Goal: Information Seeking & Learning: Understand process/instructions

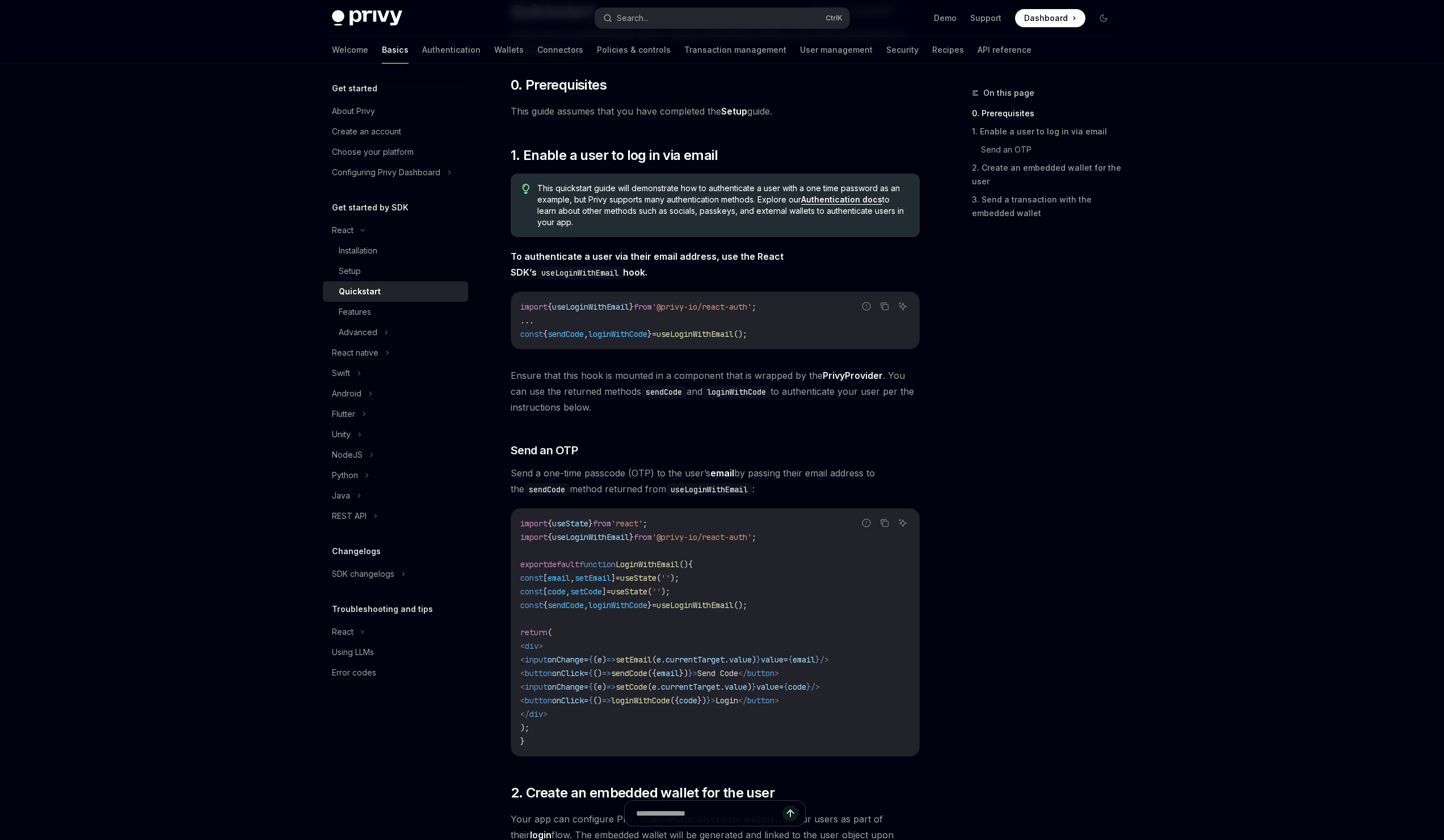
scroll to position [58, 0]
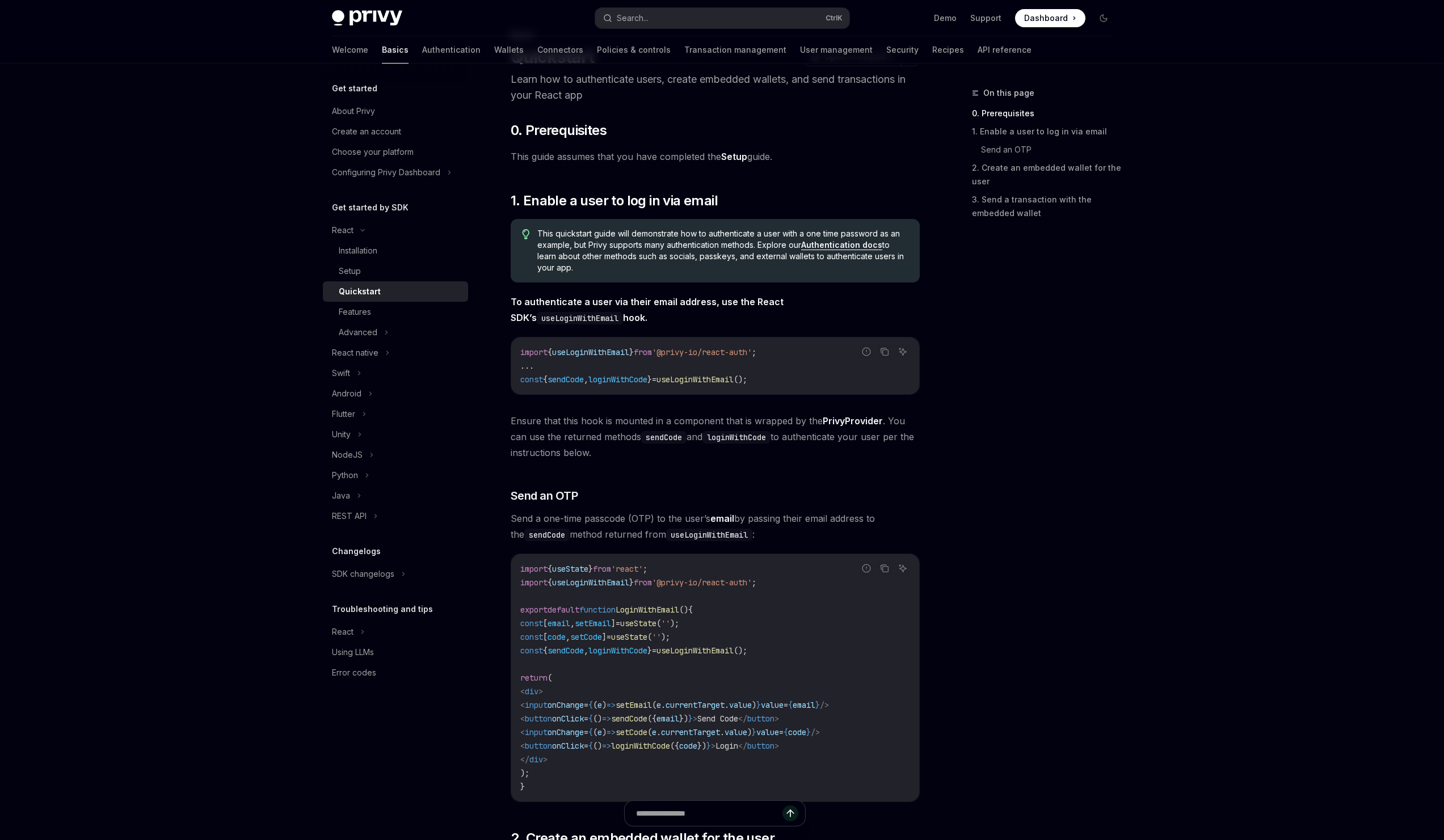
click at [843, 246] on link "Authentication docs" at bounding box center [842, 245] width 81 height 10
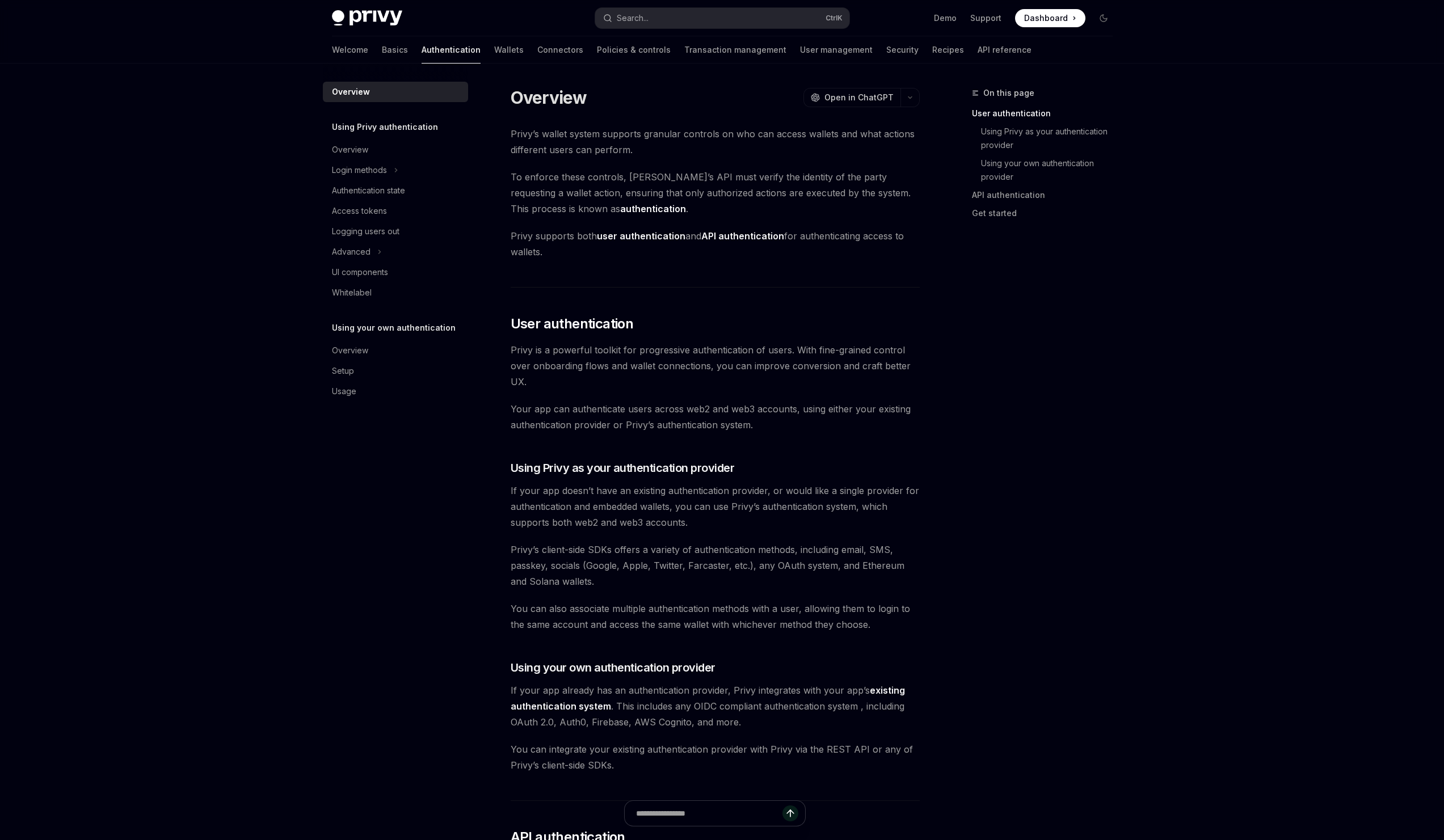
click at [729, 240] on strong "API authentication" at bounding box center [742, 236] width 83 height 12
type textarea "*"
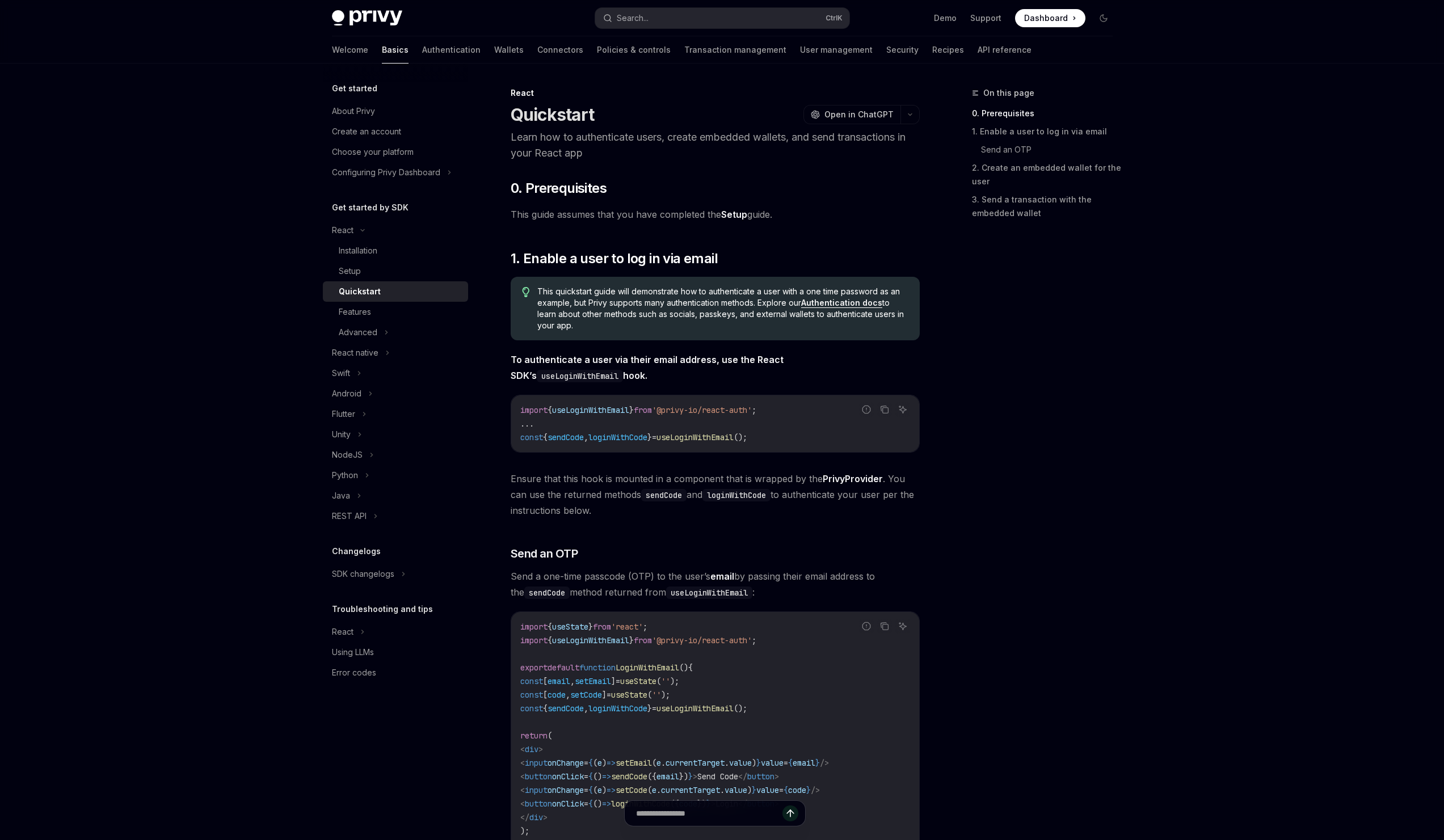
click at [845, 302] on link "Authentication docs" at bounding box center [842, 303] width 81 height 10
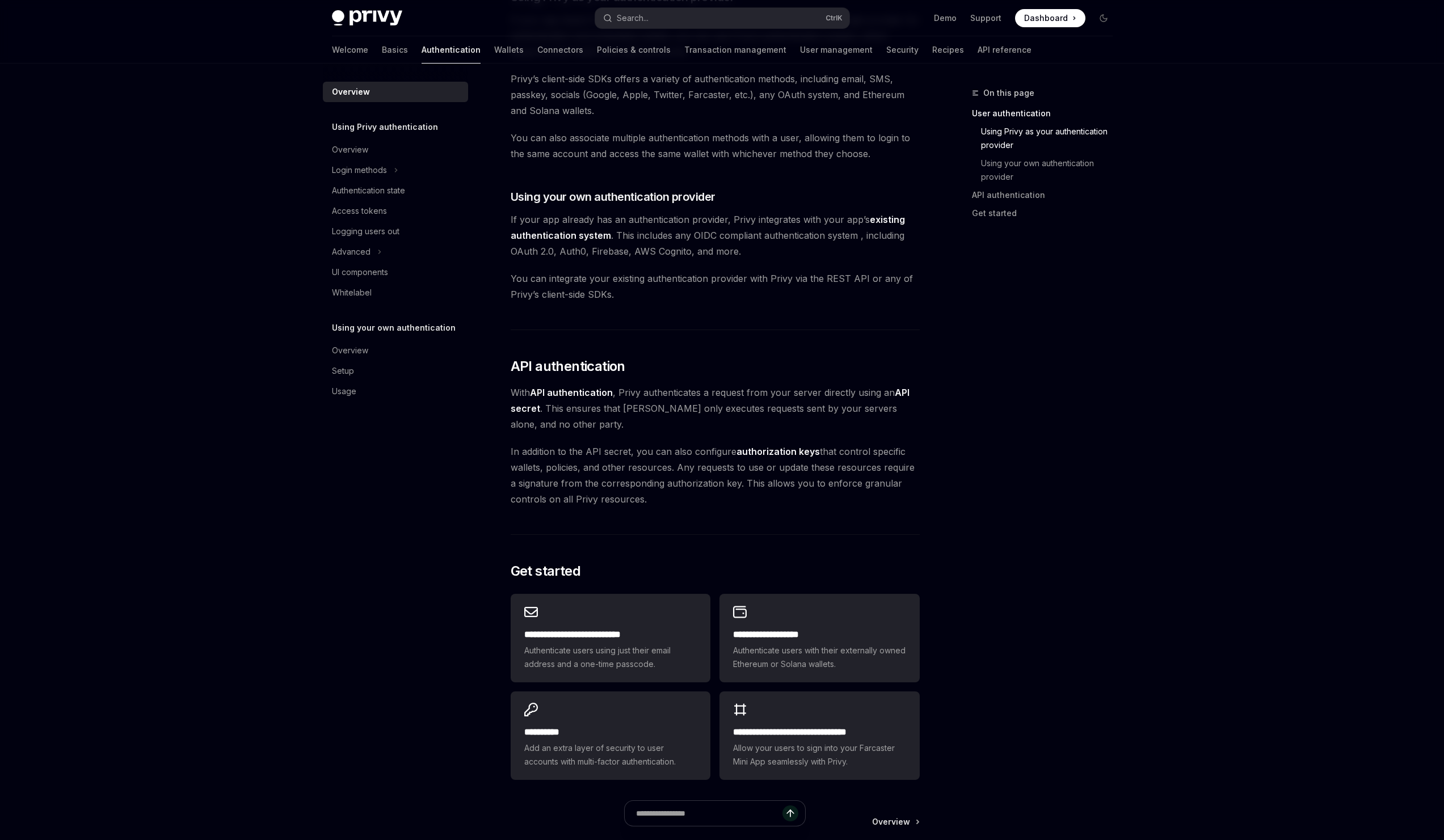
scroll to position [477, 0]
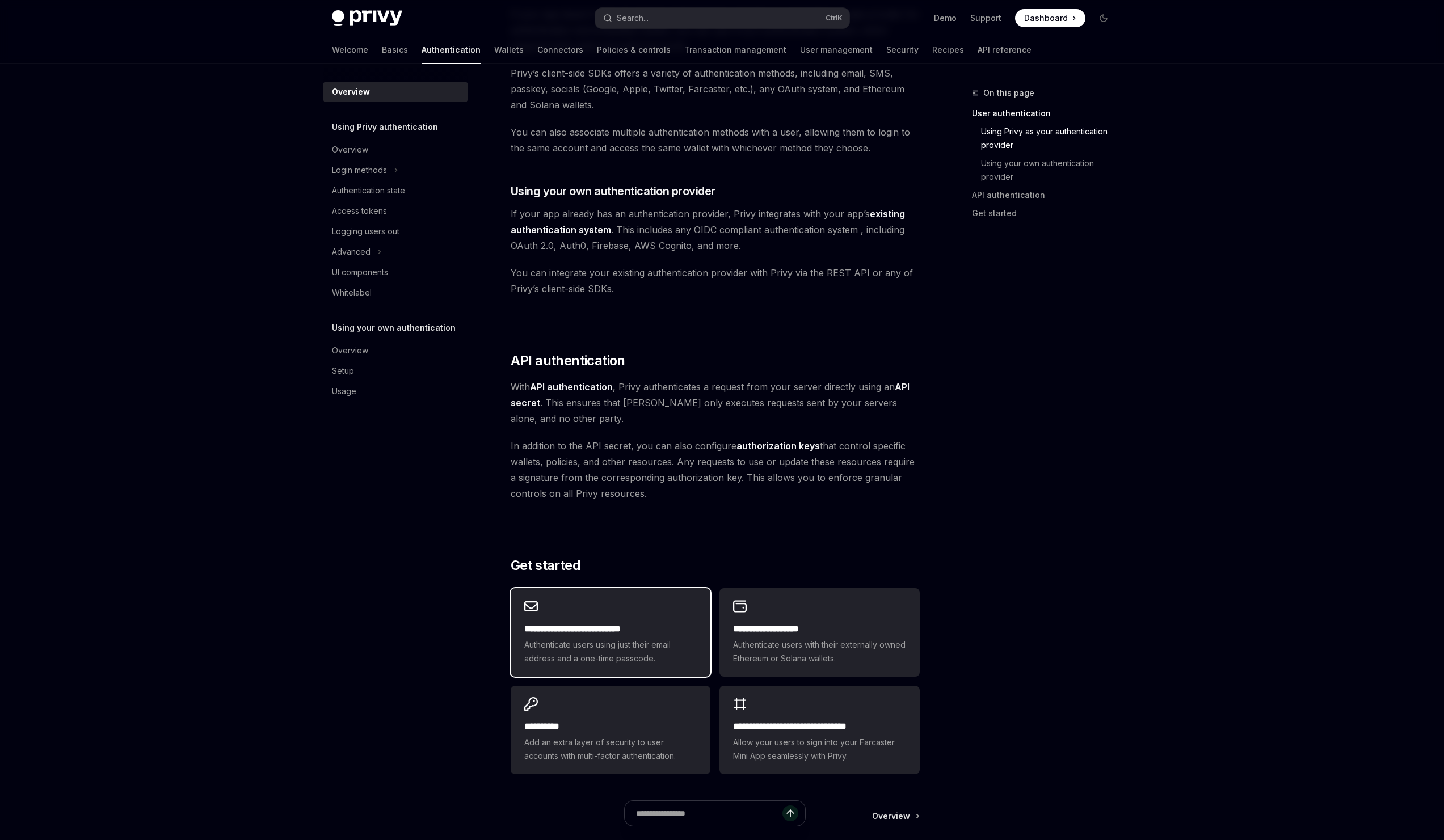
click at [596, 604] on div "**********" at bounding box center [610, 633] width 200 height 89
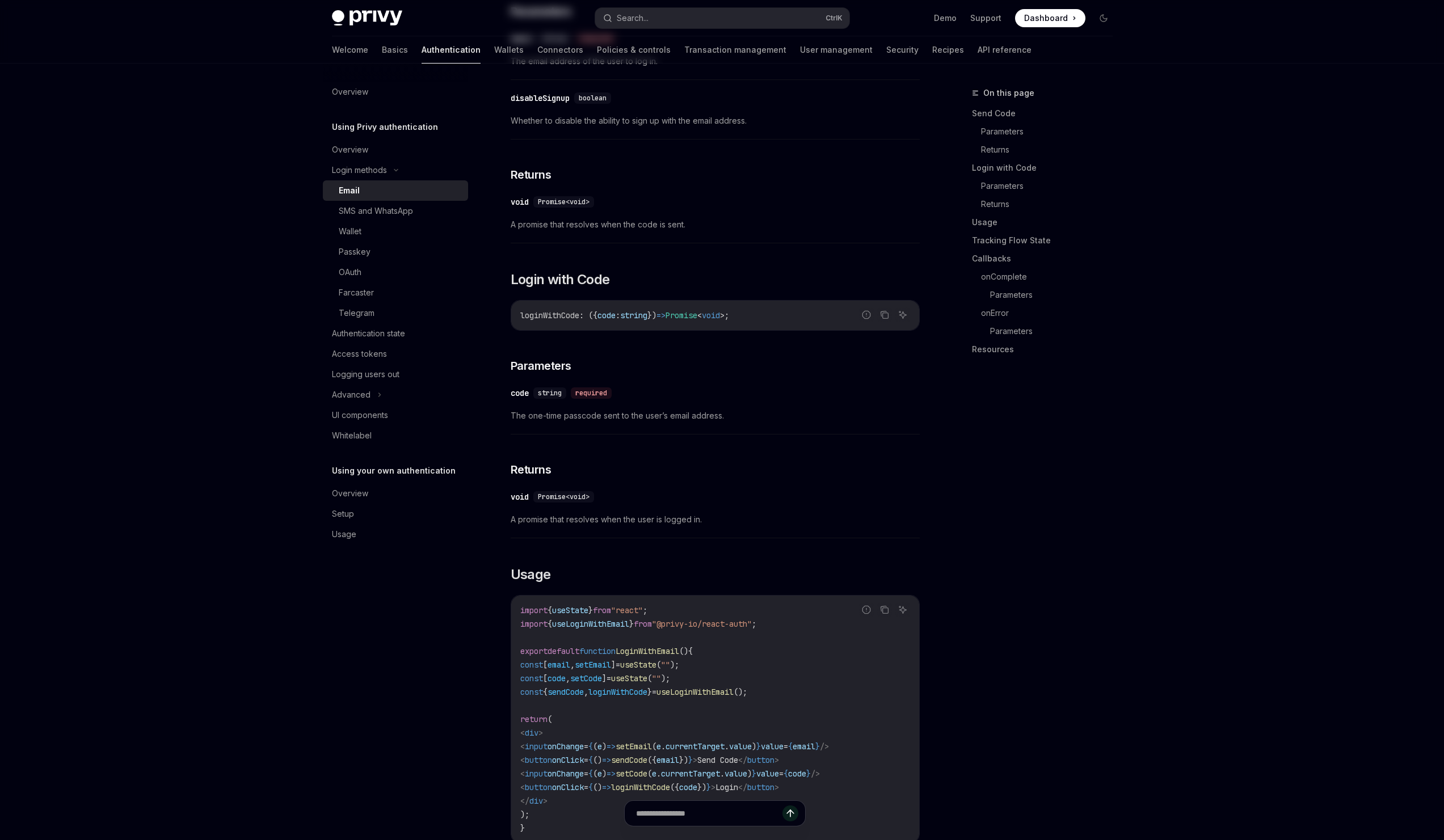
type textarea "*"
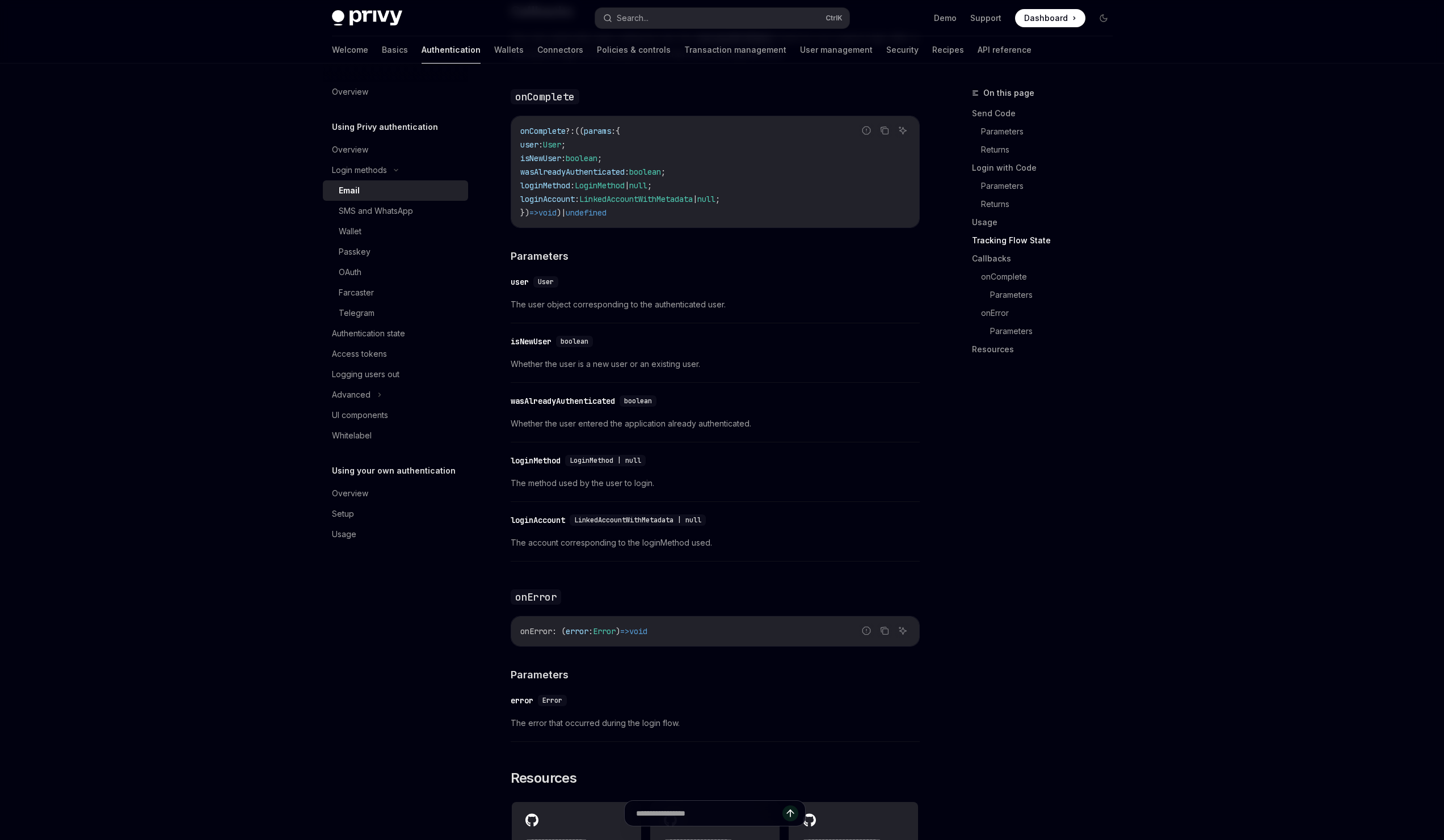
scroll to position [1950, 0]
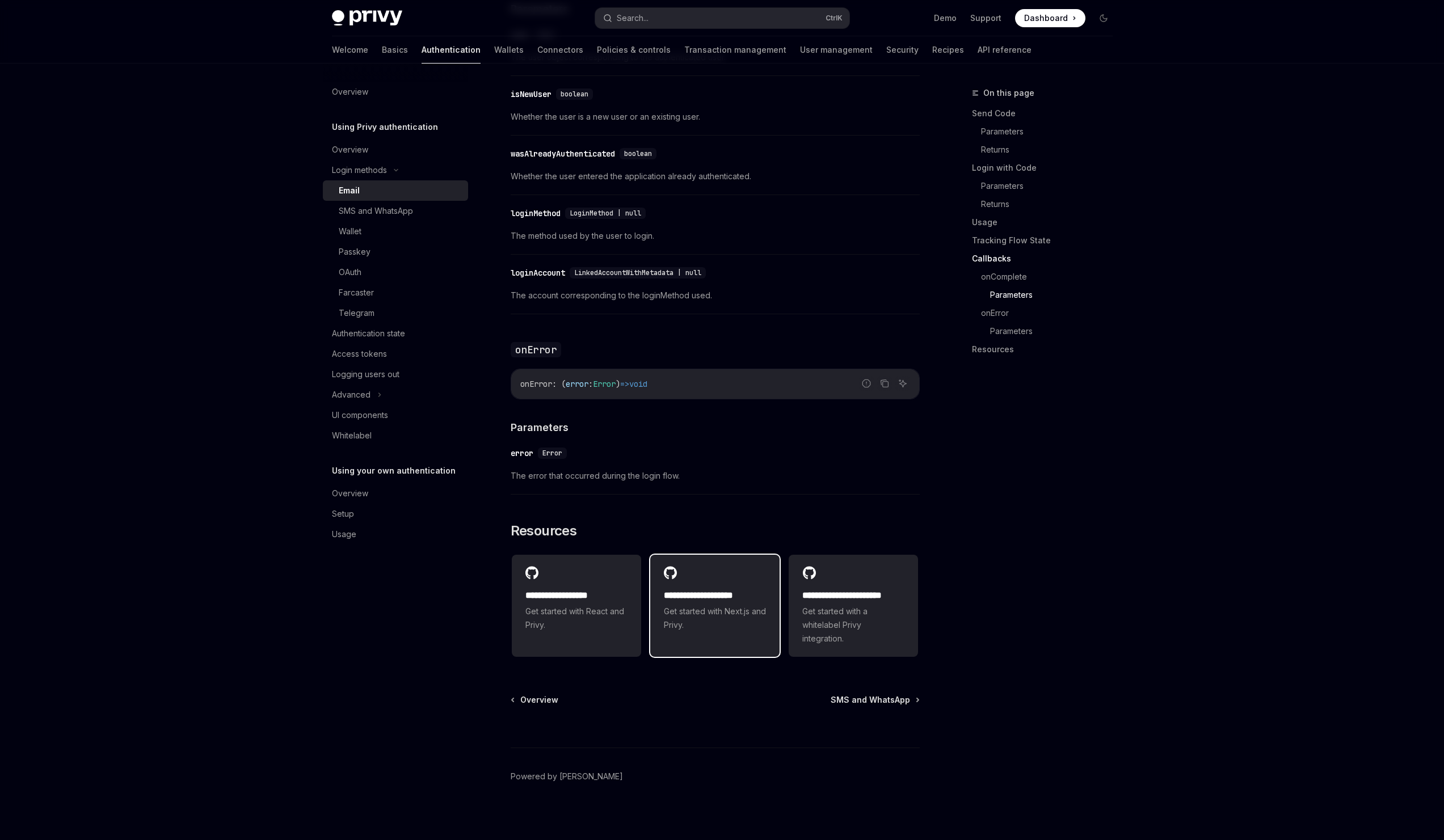
click at [730, 623] on span "Get started with Next.js and Privy." at bounding box center [715, 618] width 102 height 27
click at [974, 493] on div "On this page Send Code Parameters Returns Login with Code Parameters Returns Us…" at bounding box center [1036, 463] width 172 height 754
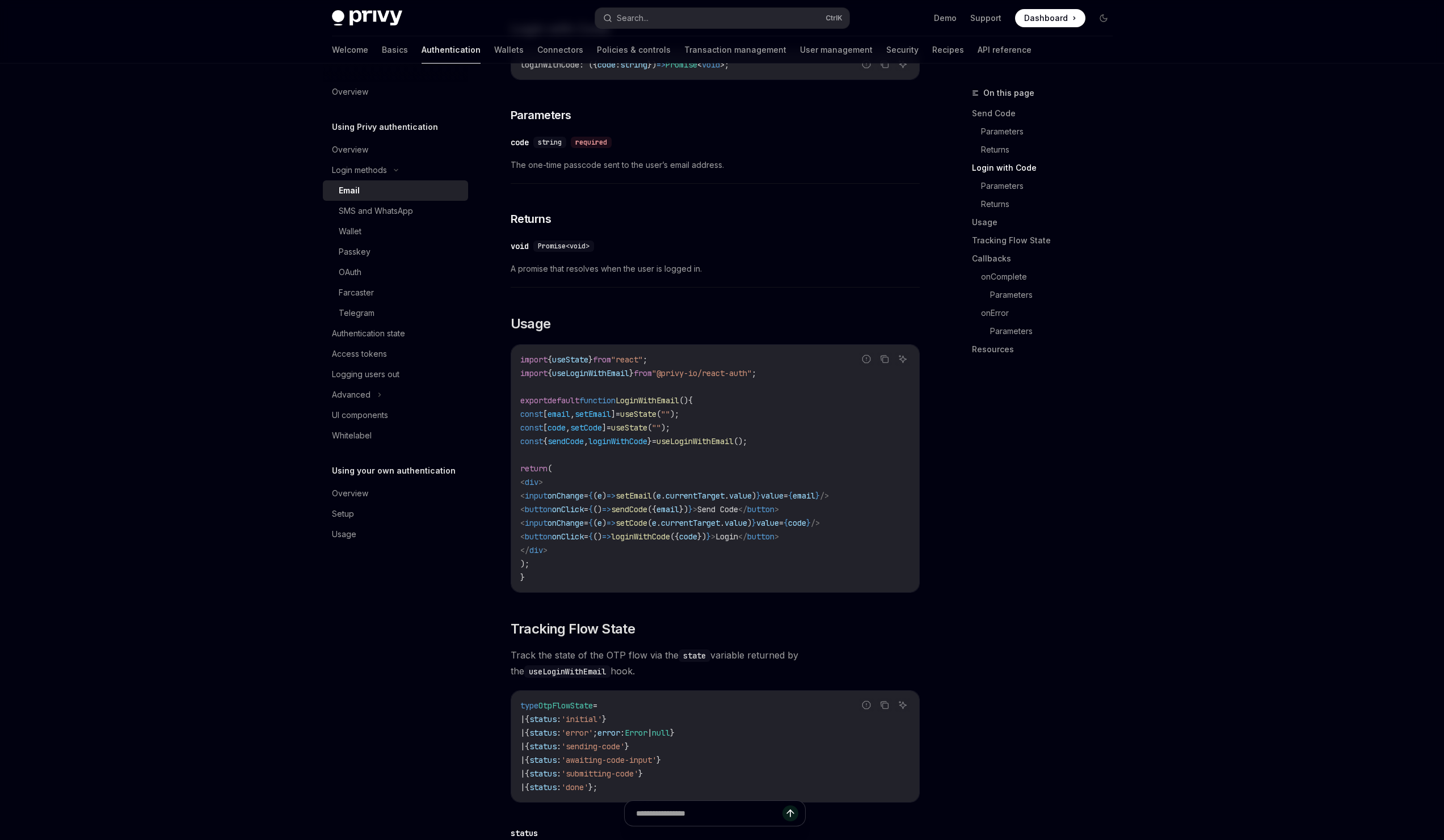
scroll to position [728, 0]
click at [729, 435] on span "useLoginWithEmail" at bounding box center [695, 441] width 77 height 10
copy span "useLoginWithEmail"
